Goal: Task Accomplishment & Management: Manage account settings

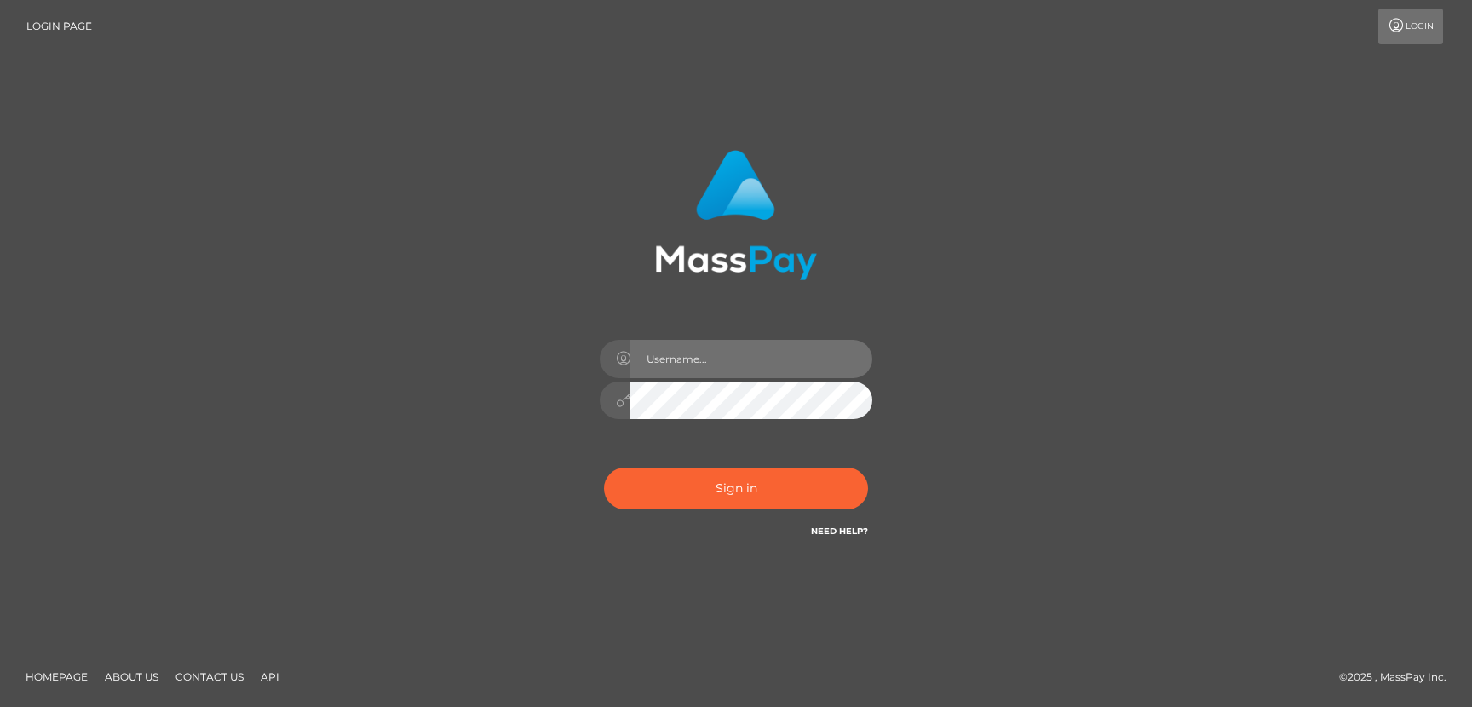
click at [698, 348] on input "text" at bounding box center [752, 359] width 242 height 38
type input "wuenschmann@gmx.eu"
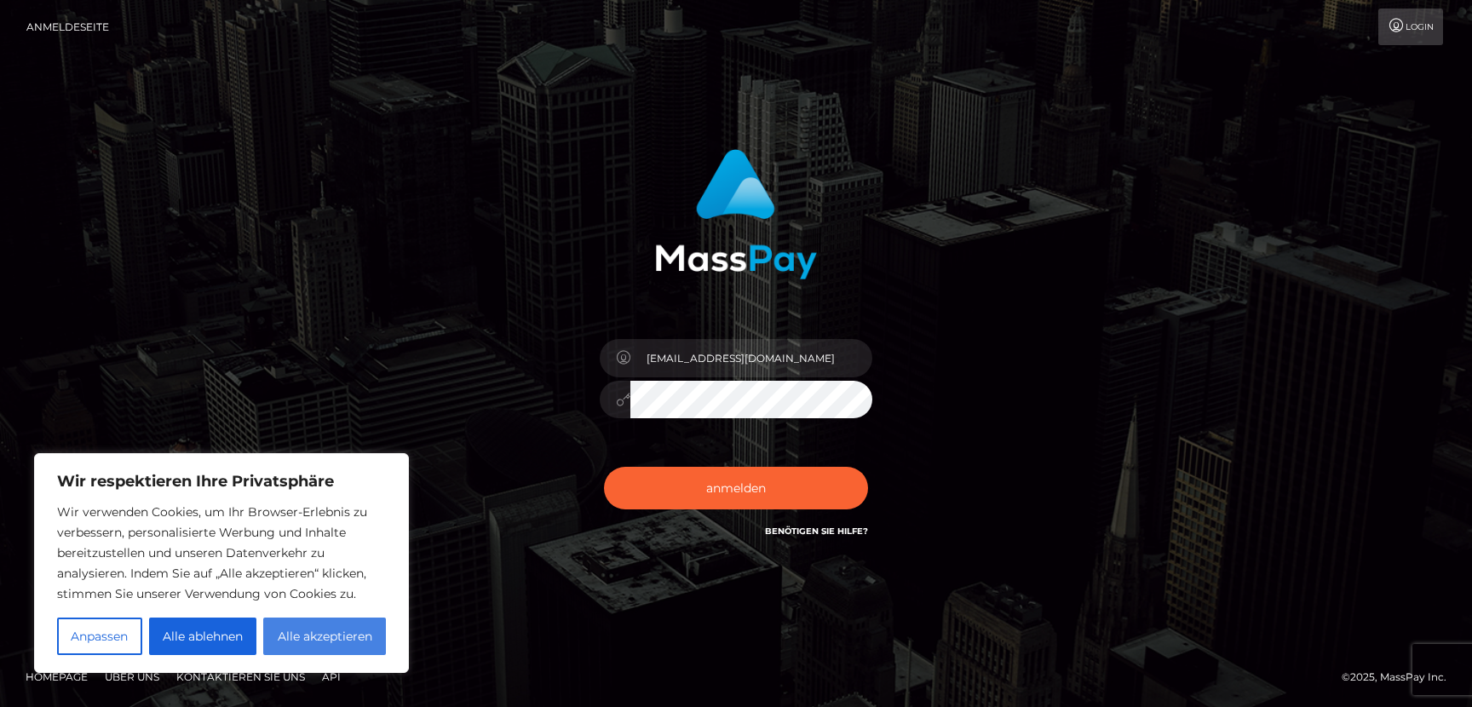
click at [317, 634] on font "Alle akzeptieren" at bounding box center [325, 636] width 95 height 15
checkbox input "true"
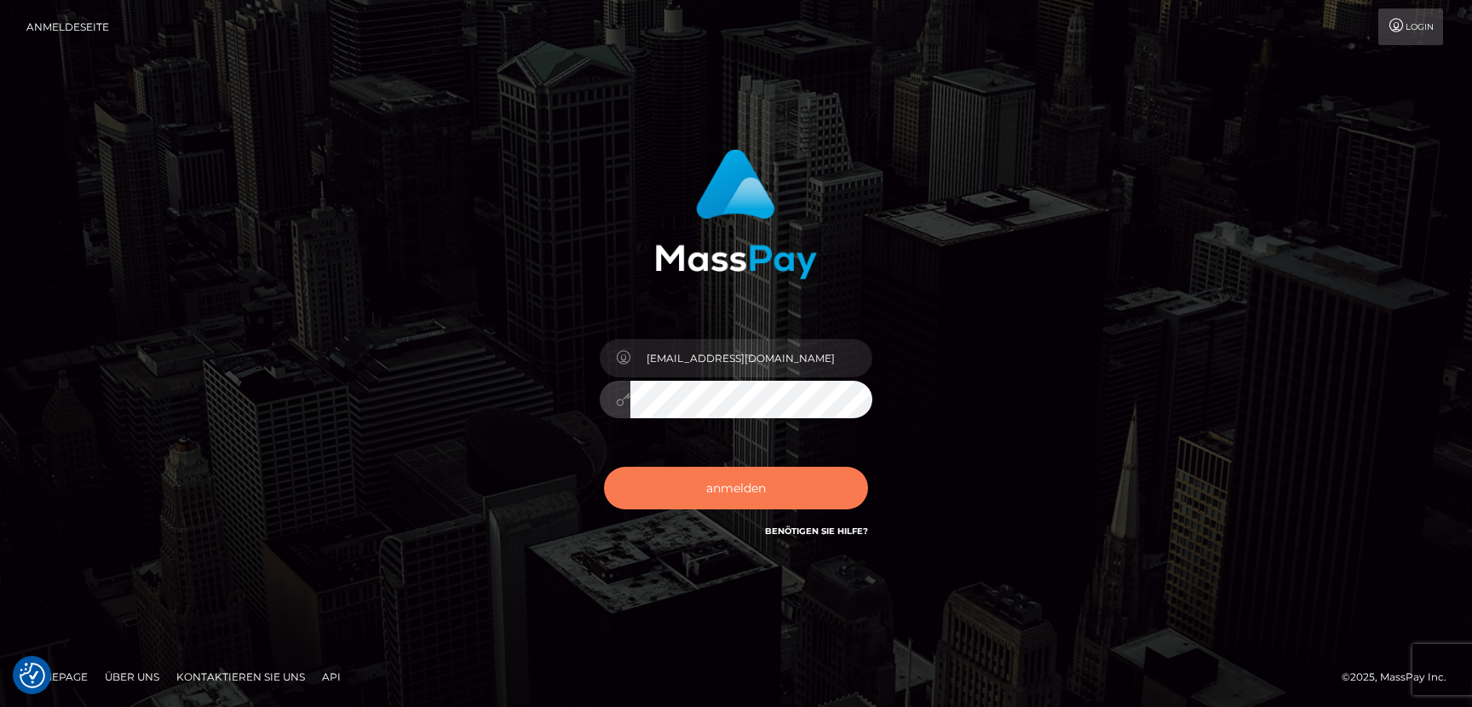
click at [757, 494] on font "anmelden" at bounding box center [736, 488] width 60 height 15
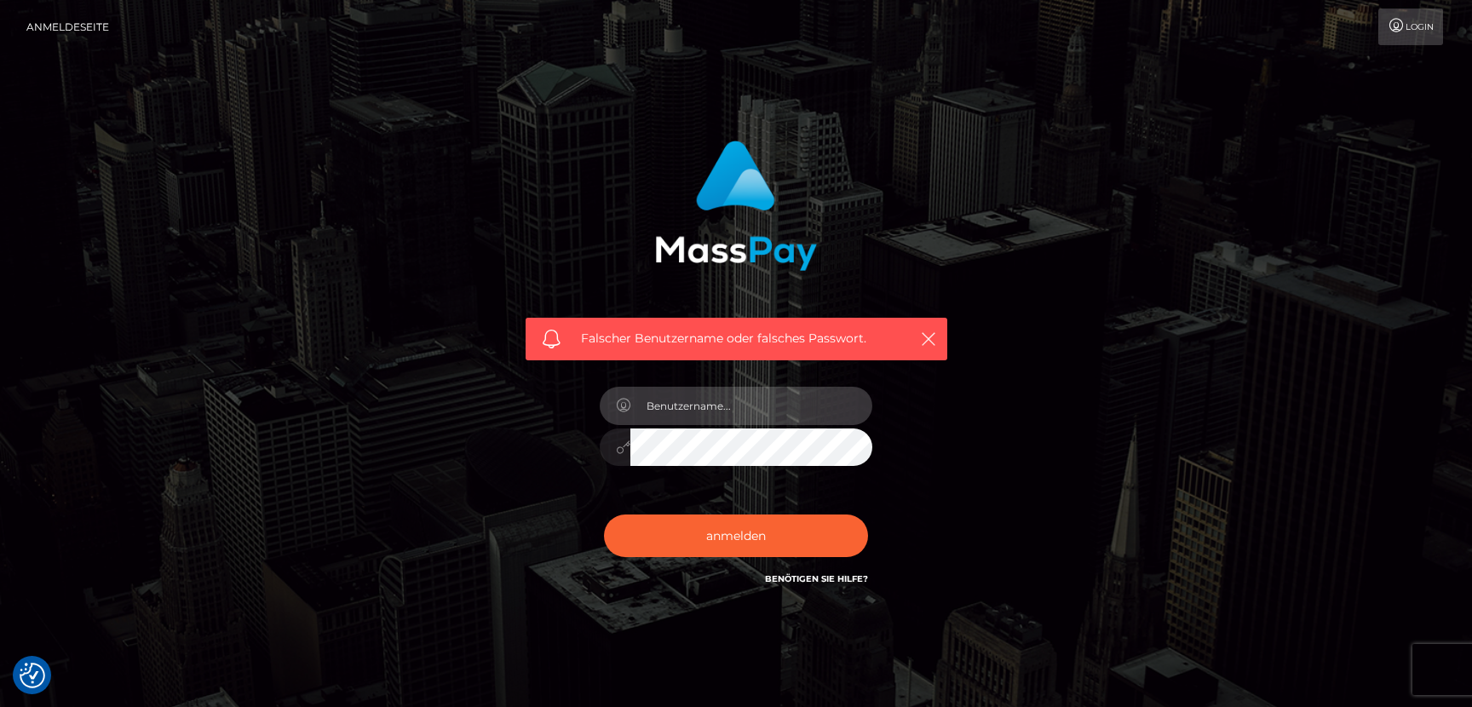
click at [716, 420] on input "text" at bounding box center [752, 406] width 242 height 38
type input "wuenschmann@gmx.eu"
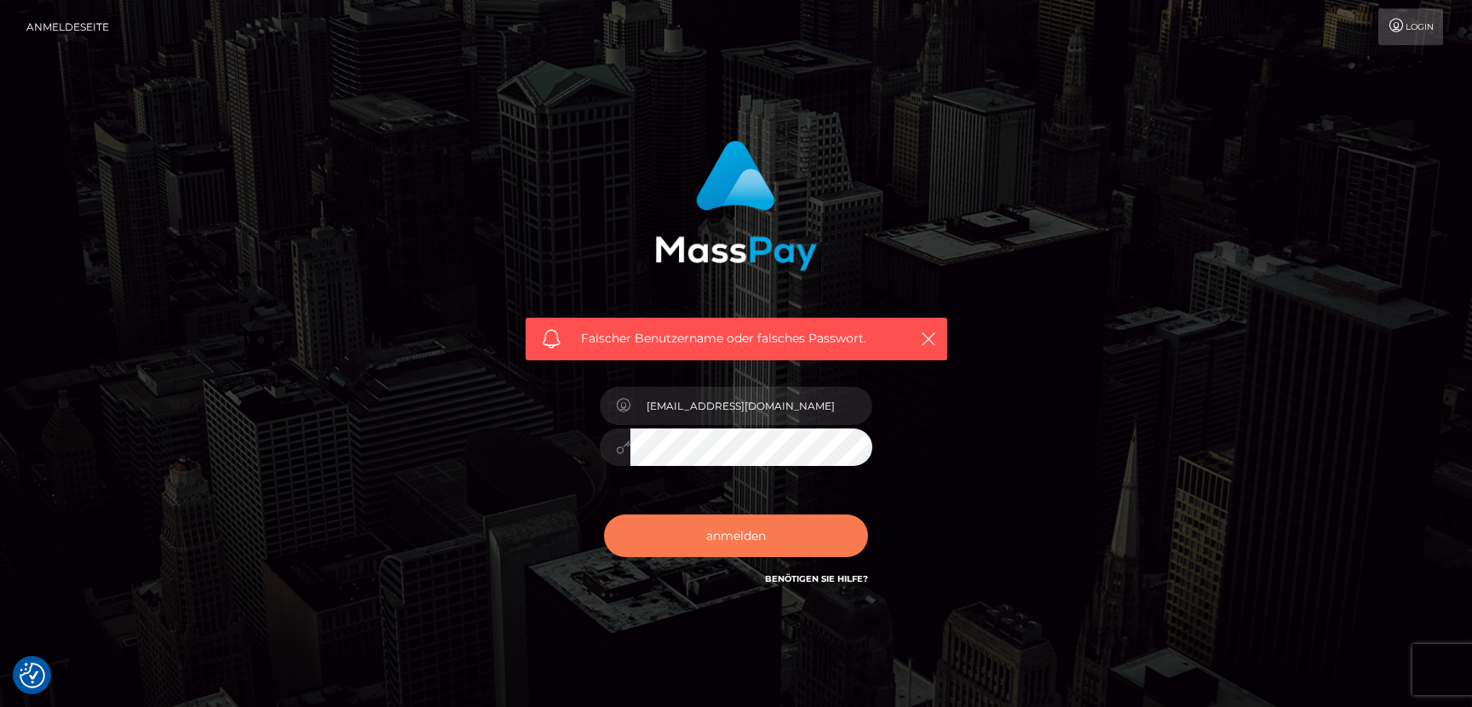
click at [756, 544] on font "anmelden" at bounding box center [736, 535] width 60 height 15
